Goal: Task Accomplishment & Management: Complete application form

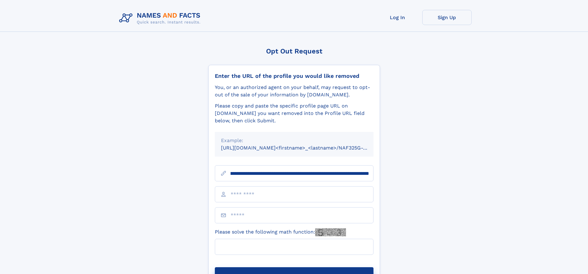
scroll to position [0, 89]
type input "**********"
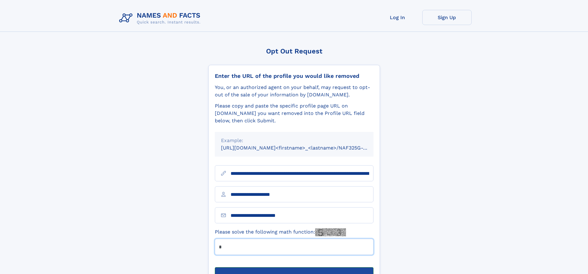
type input "*"
click at [294, 267] on button "Submit Opt Out Request" at bounding box center [294, 277] width 159 height 20
